Goal: Task Accomplishment & Management: Manage account settings

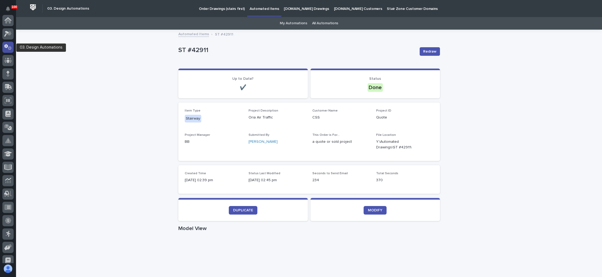
click at [9, 44] on div at bounding box center [7, 47] width 11 height 11
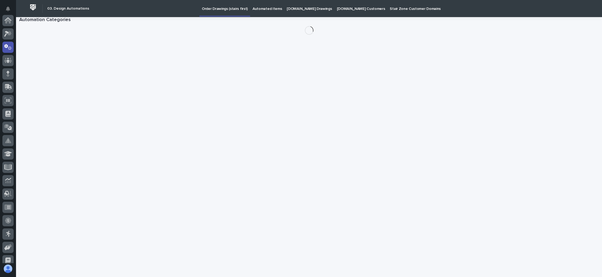
scroll to position [26, 0]
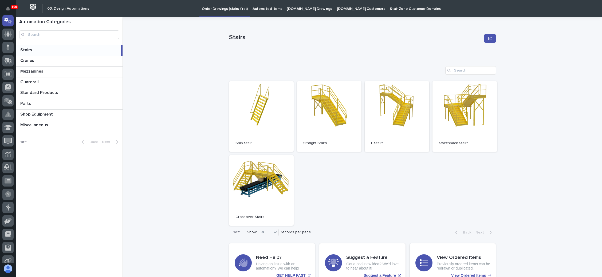
click at [229, 7] on p "Order Drawings (stairs first)" at bounding box center [225, 5] width 46 height 11
click at [258, 180] on link "Open" at bounding box center [261, 190] width 65 height 71
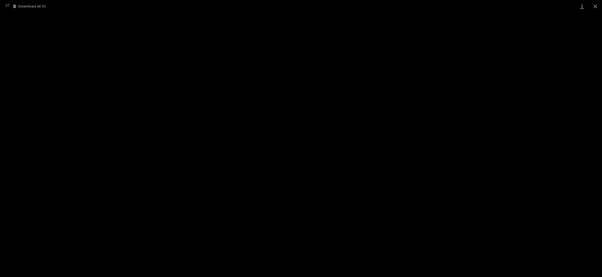
scroll to position [13, 0]
click at [597, 9] on button "Close gallery" at bounding box center [595, 6] width 13 height 13
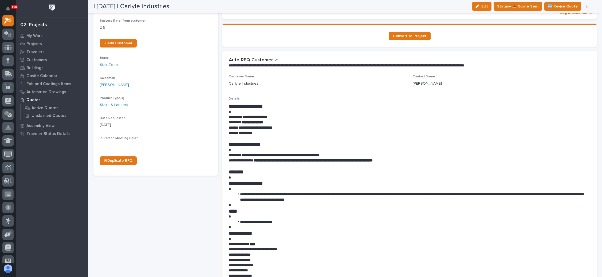
scroll to position [80, 0]
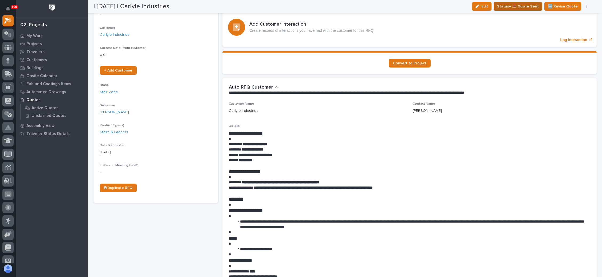
click at [531, 5] on span "Status→ 📤 Quote Sent" at bounding box center [518, 6] width 42 height 6
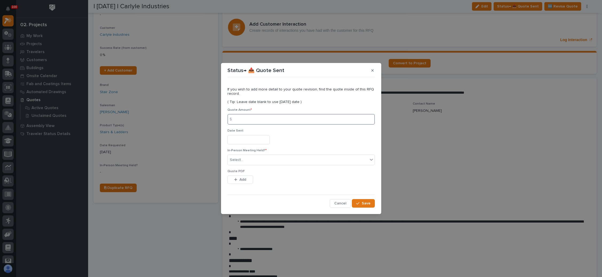
click at [269, 120] on input at bounding box center [300, 119] width 147 height 11
click at [276, 121] on input at bounding box center [300, 119] width 147 height 11
type input "9294"
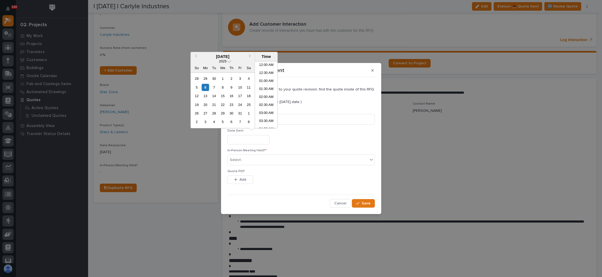
click at [261, 141] on input "text" at bounding box center [248, 139] width 42 height 9
click at [205, 87] on div "6" at bounding box center [205, 87] width 7 height 7
type input "**********"
drag, startPoint x: 244, startPoint y: 159, endPoint x: 244, endPoint y: 163, distance: 3.5
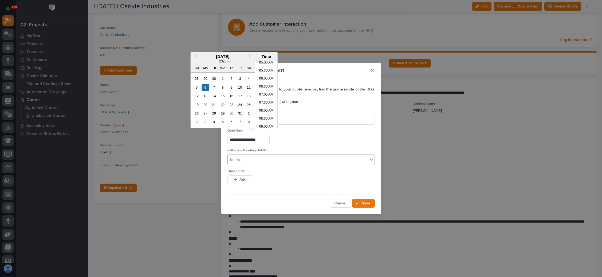
click at [244, 159] on div "Select..." at bounding box center [298, 160] width 140 height 9
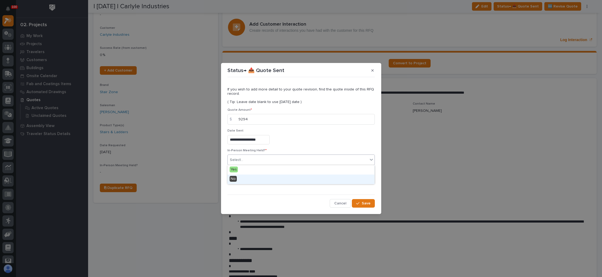
click at [242, 179] on div "No" at bounding box center [300, 179] width 147 height 9
click at [244, 177] on span "Add" at bounding box center [242, 179] width 7 height 5
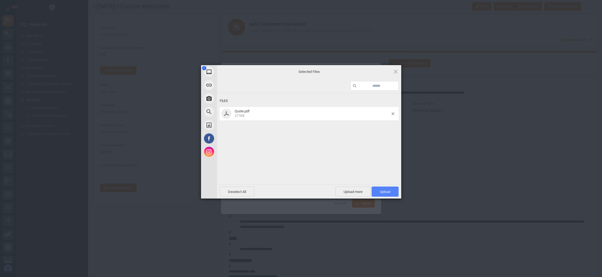
click at [383, 190] on span "Upload 1" at bounding box center [385, 192] width 10 height 4
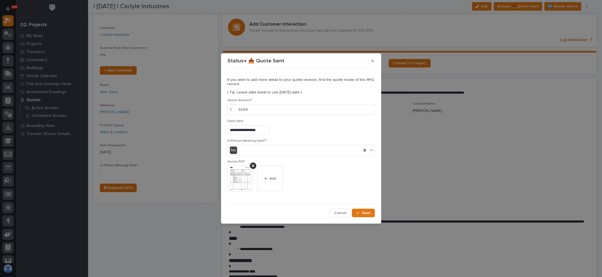
drag, startPoint x: 383, startPoint y: 189, endPoint x: 375, endPoint y: 211, distance: 23.7
click at [375, 209] on div "**********" at bounding box center [301, 138] width 602 height 277
click at [368, 213] on span "Save" at bounding box center [366, 213] width 9 height 5
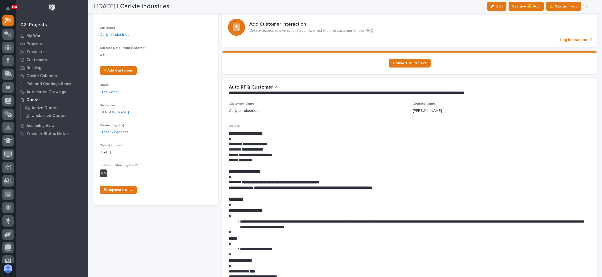
scroll to position [0, 0]
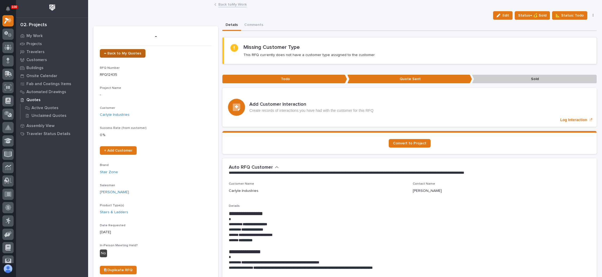
click at [125, 50] on link "← Back to My Quotes" at bounding box center [123, 53] width 46 height 9
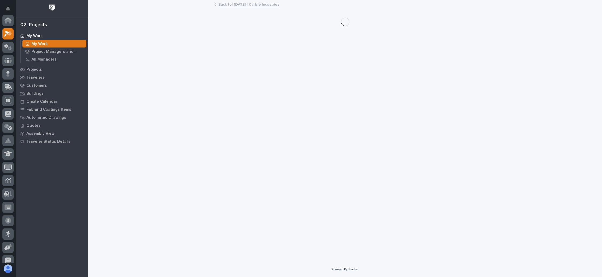
scroll to position [13, 0]
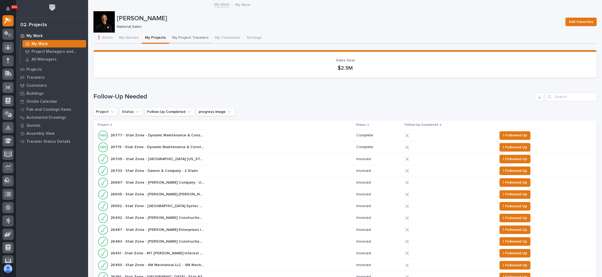
click at [195, 37] on button "My Project Travelers" at bounding box center [190, 38] width 43 height 11
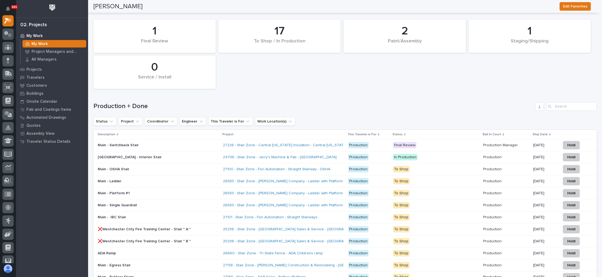
scroll to position [761, 0]
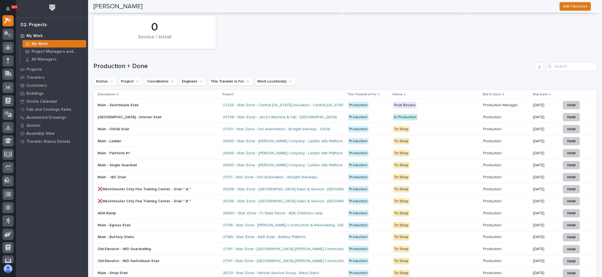
click at [427, 174] on p "To Shop" at bounding box center [436, 177] width 86 height 7
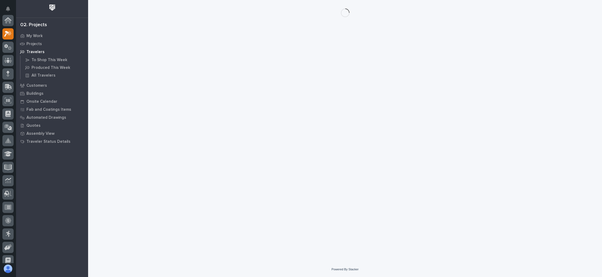
scroll to position [13, 0]
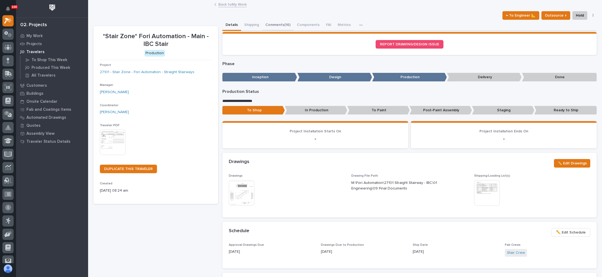
click at [283, 23] on button "Comments (16)" at bounding box center [278, 25] width 32 height 11
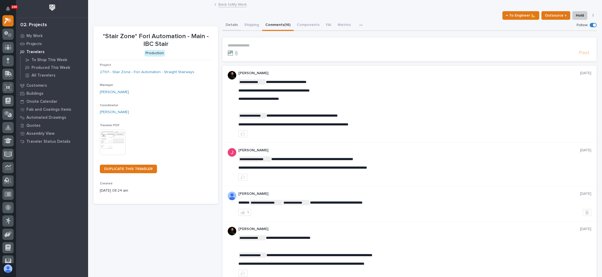
click at [231, 23] on button "Details" at bounding box center [231, 25] width 19 height 11
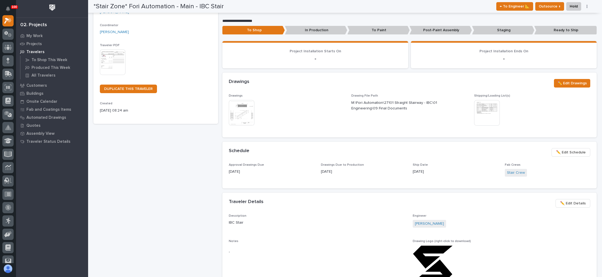
scroll to position [120, 0]
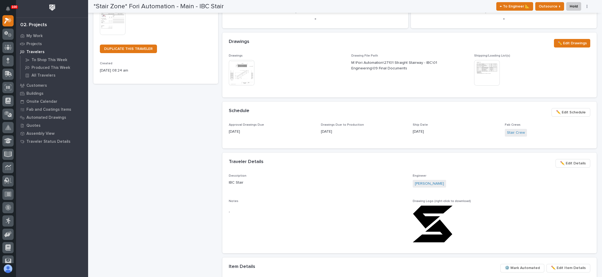
click at [560, 113] on span "✏️ Edit Schedule" at bounding box center [571, 112] width 30 height 6
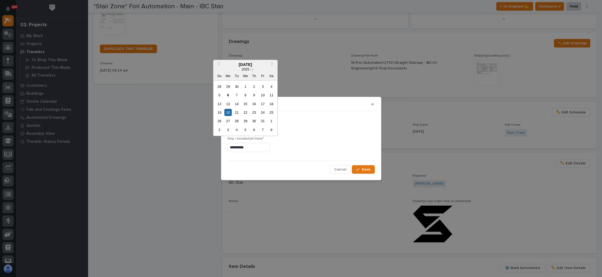
click at [239, 147] on input "**********" at bounding box center [248, 147] width 42 height 9
click at [338, 167] on span "Cancel" at bounding box center [340, 169] width 12 height 5
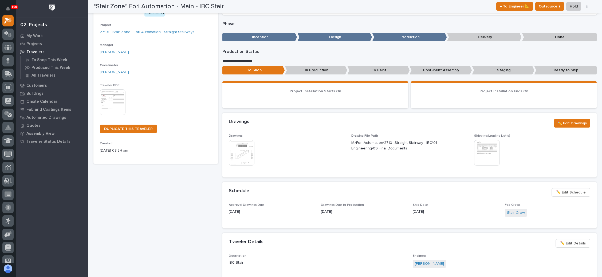
scroll to position [0, 0]
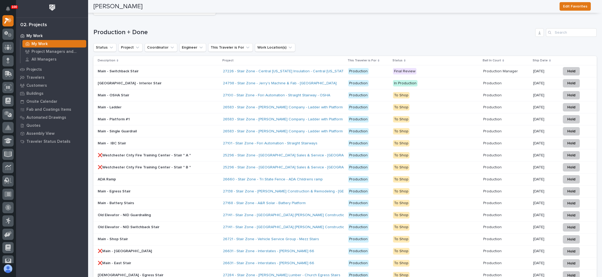
scroll to position [801, 0]
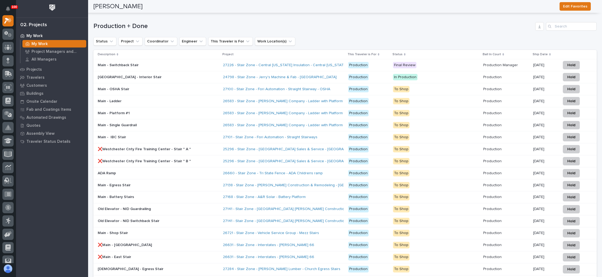
click at [533, 87] on p "10/15/2025" at bounding box center [544, 89] width 23 height 5
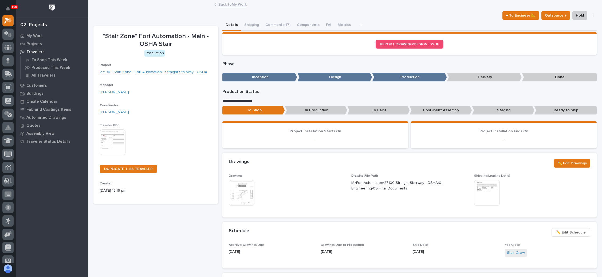
scroll to position [40, 0]
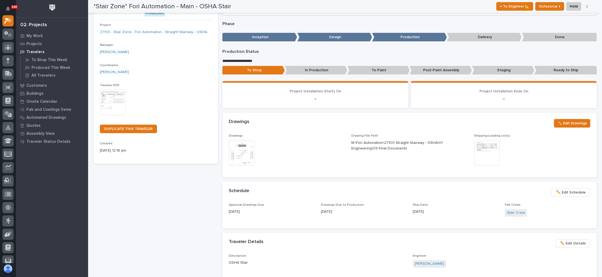
click at [562, 191] on span "✏️ Edit Schedule" at bounding box center [571, 192] width 30 height 6
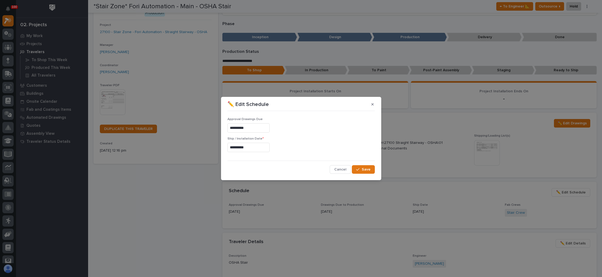
click at [254, 148] on input "**********" at bounding box center [248, 147] width 42 height 9
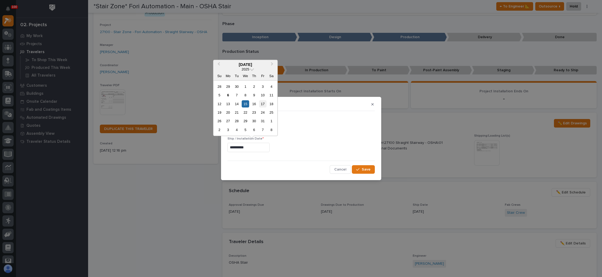
click at [261, 102] on div "17" at bounding box center [262, 103] width 7 height 7
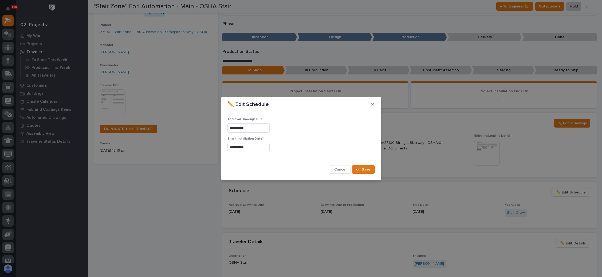
type input "**********"
click at [361, 169] on div "button" at bounding box center [358, 170] width 5 height 4
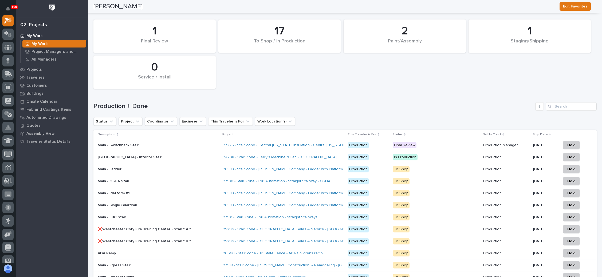
scroll to position [801, 0]
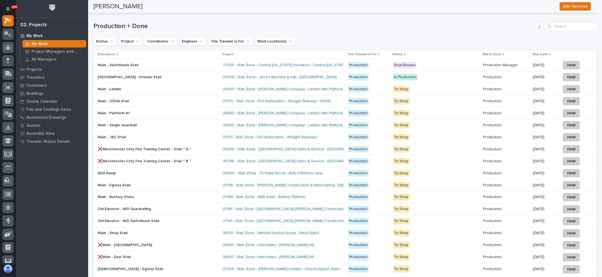
click at [533, 135] on p "10/20/2025" at bounding box center [544, 137] width 23 height 5
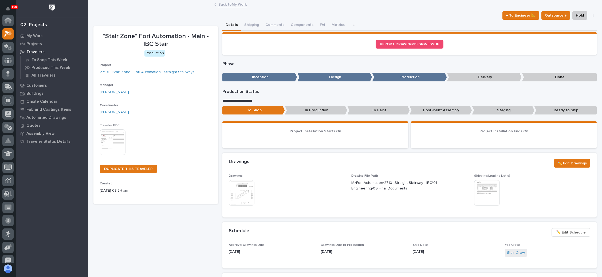
scroll to position [13, 0]
click at [566, 233] on span "✏️ Edit Schedule" at bounding box center [571, 232] width 30 height 6
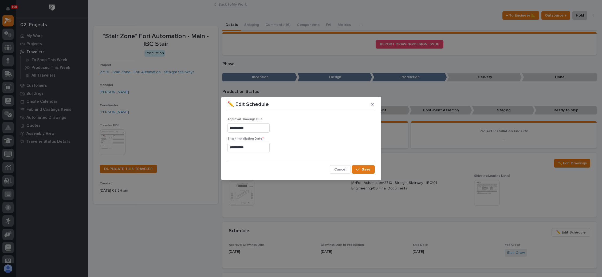
click at [242, 144] on input "**********" at bounding box center [248, 147] width 42 height 9
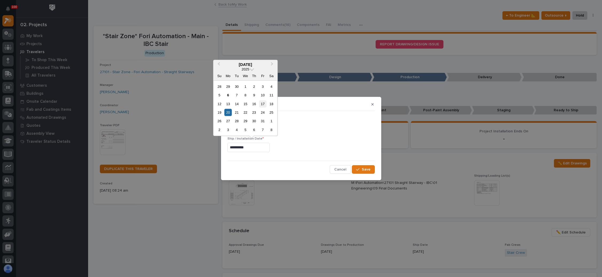
click at [264, 104] on div "17" at bounding box center [262, 103] width 7 height 7
type input "**********"
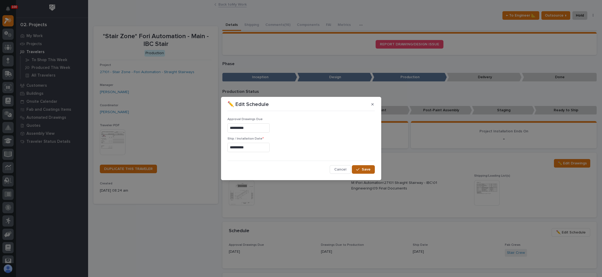
click at [358, 165] on button "Save" at bounding box center [363, 169] width 23 height 9
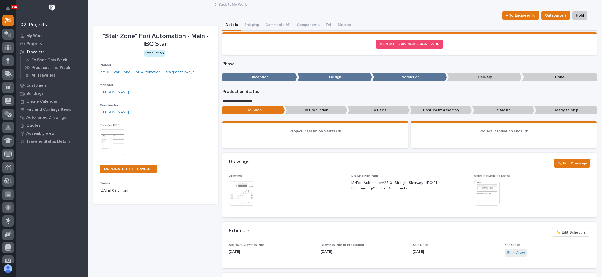
click at [223, 3] on link "Back to My Work" at bounding box center [232, 4] width 28 height 6
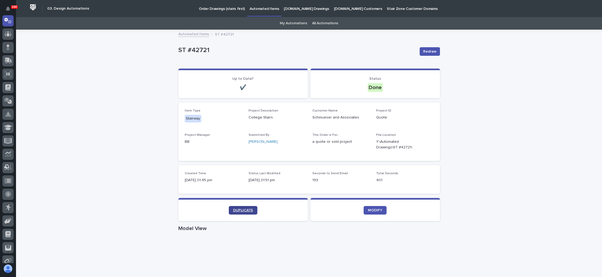
click at [234, 210] on span "DUPLICATE" at bounding box center [243, 211] width 20 height 4
